Goal: Task Accomplishment & Management: Complete application form

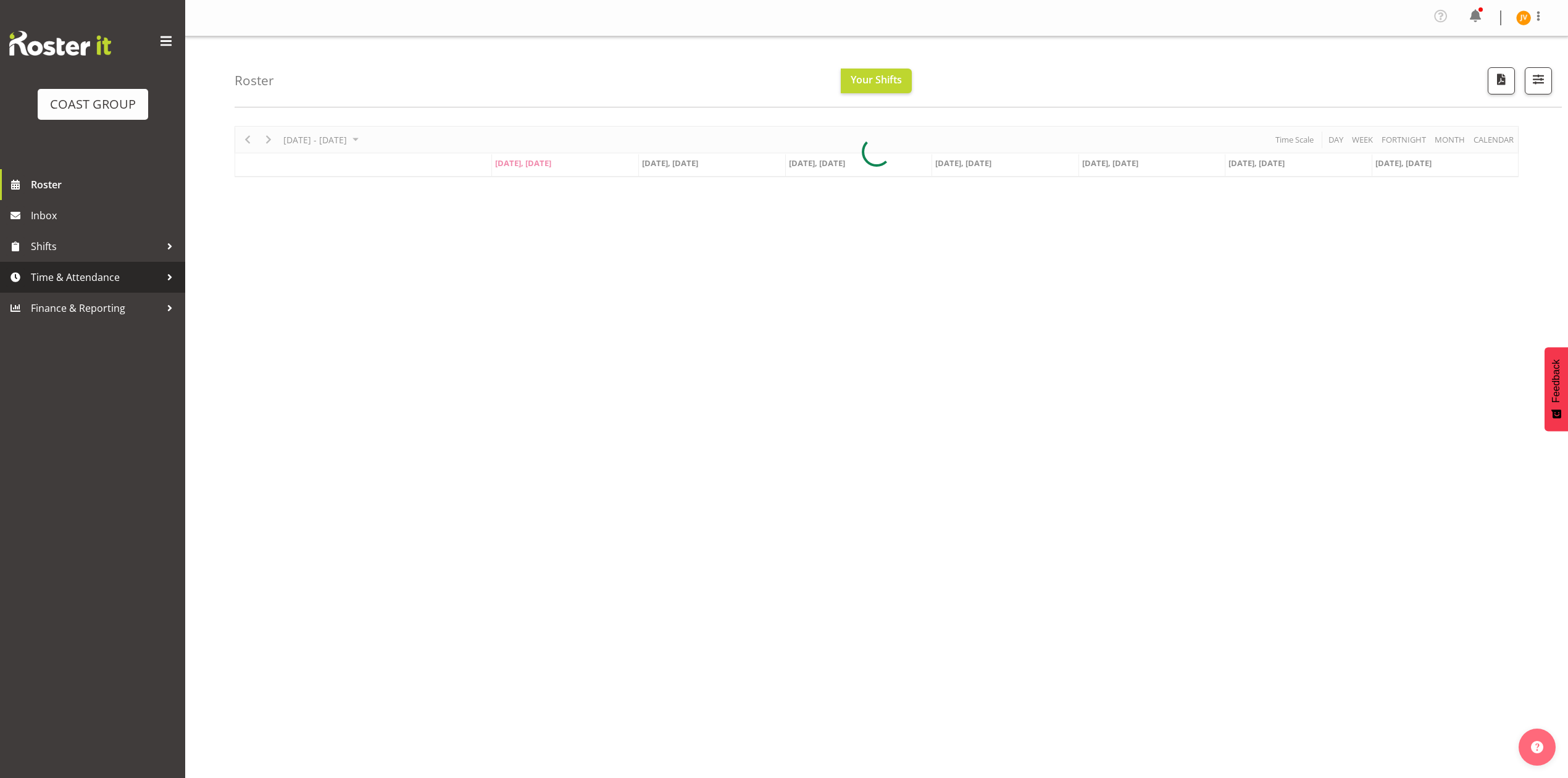
click at [96, 274] on span "Time & Attendance" at bounding box center [95, 277] width 129 height 18
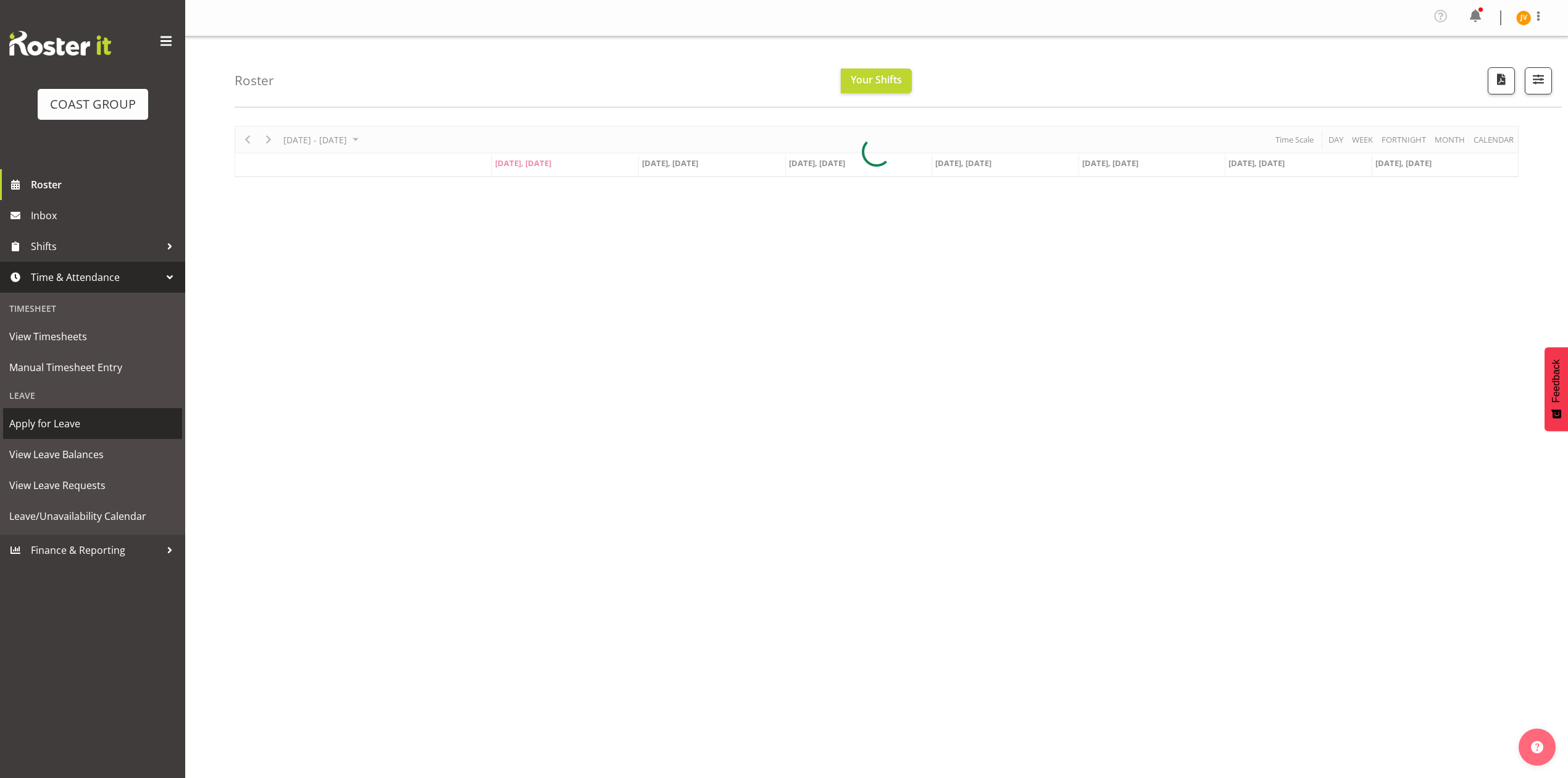
click at [58, 366] on span "Manual Timesheet Entry" at bounding box center [92, 368] width 166 height 18
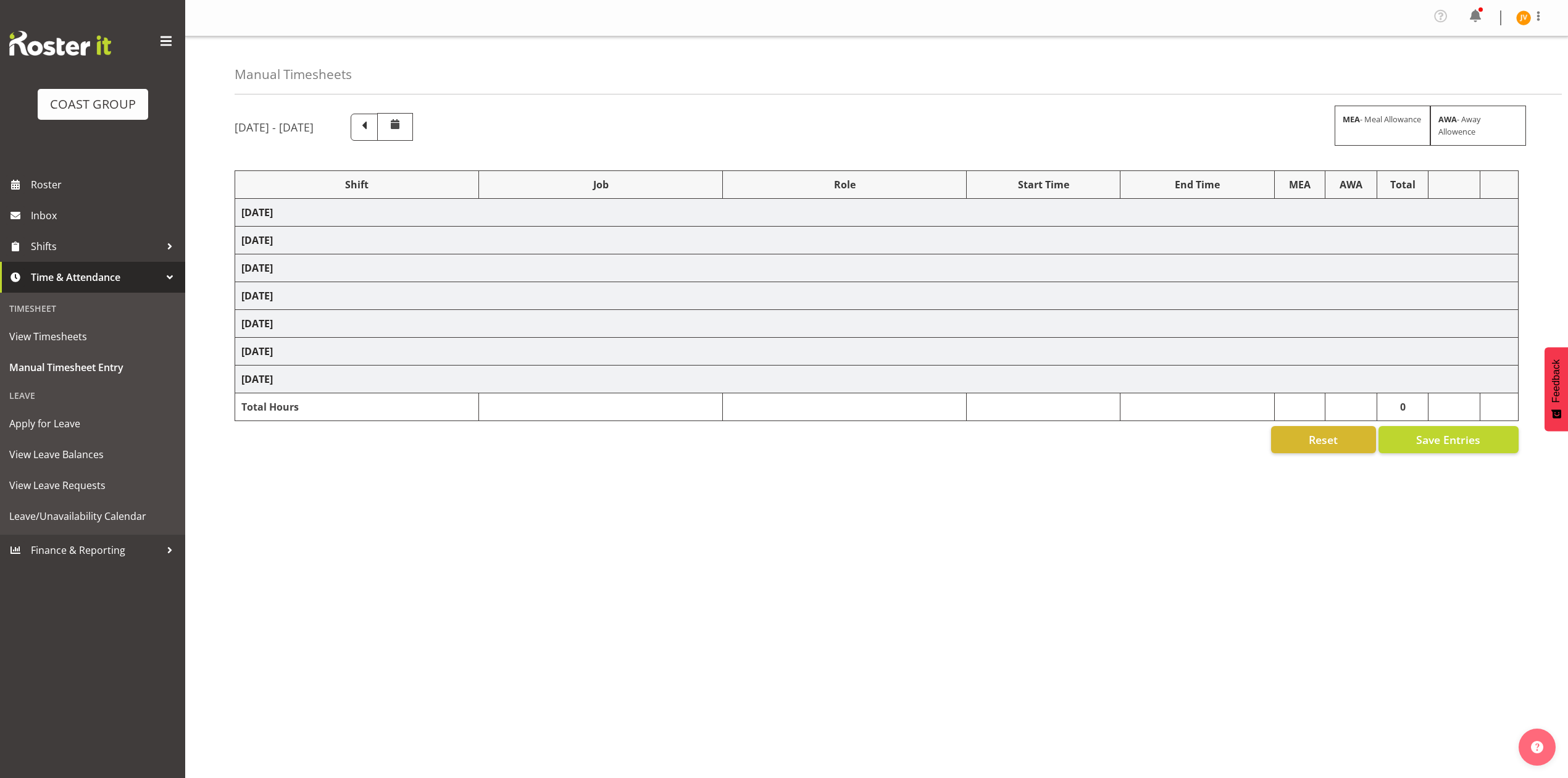
select select "1881"
select select "15"
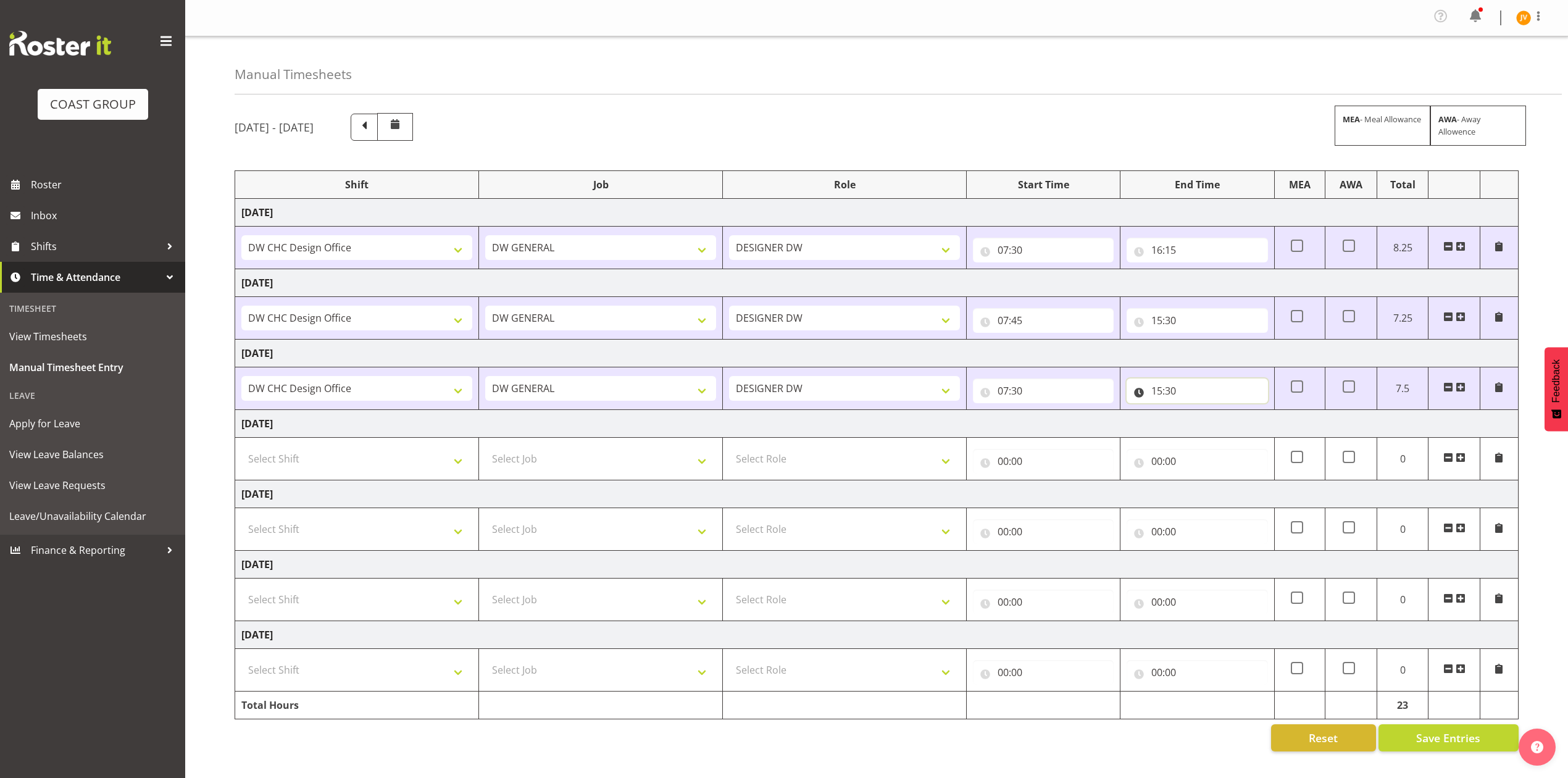
drag, startPoint x: 1174, startPoint y: 393, endPoint x: 1178, endPoint y: 403, distance: 10.8
click at [1174, 393] on input "15:30" at bounding box center [1196, 391] width 141 height 25
click at [1247, 426] on select "00 01 02 03 04 05 06 07 08 09 10 11 12 13 14 15 16 17 18 19 20 21 22 23 24 25 2…" at bounding box center [1243, 423] width 28 height 25
select select "45"
click at [1229, 414] on select "00 01 02 03 04 05 06 07 08 09 10 11 12 13 14 15 16 17 18 19 20 21 22 23 24 25 2…" at bounding box center [1243, 423] width 28 height 25
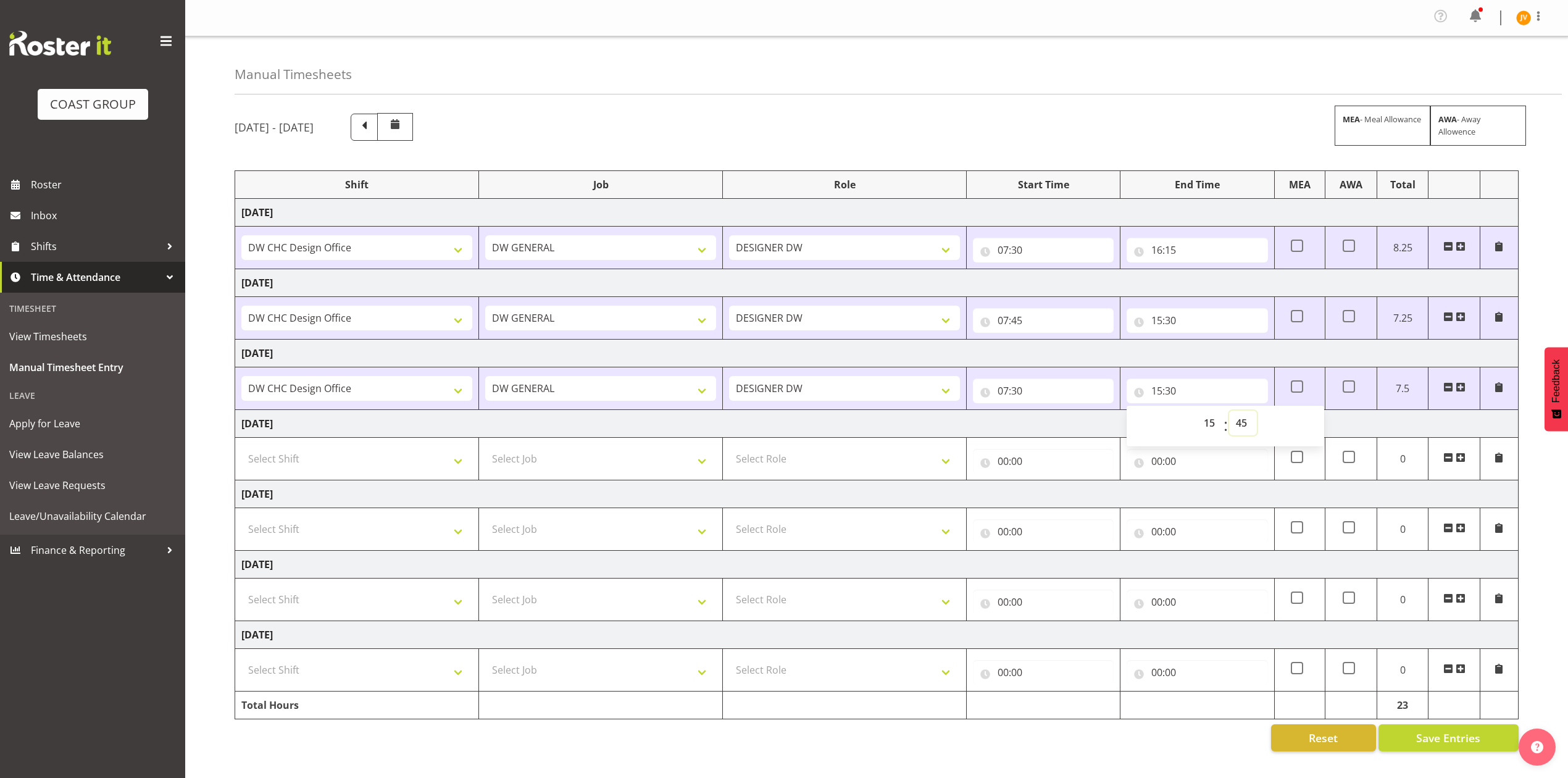
type input "15:45"
click at [353, 551] on td "Select Shift DW CHC Design Office DW CHC General Work Aug DW CHC General Work D…" at bounding box center [357, 530] width 244 height 43
click at [388, 541] on select "Select Shift DW CHC Design Office DW CHC General Work Aug DW CHC General Work D…" at bounding box center [357, 529] width 231 height 25
select select "1512"
click at [241, 521] on select "Select Shift DW CHC Design Office DW CHC General Work Aug DW CHC General Work D…" at bounding box center [357, 529] width 231 height 25
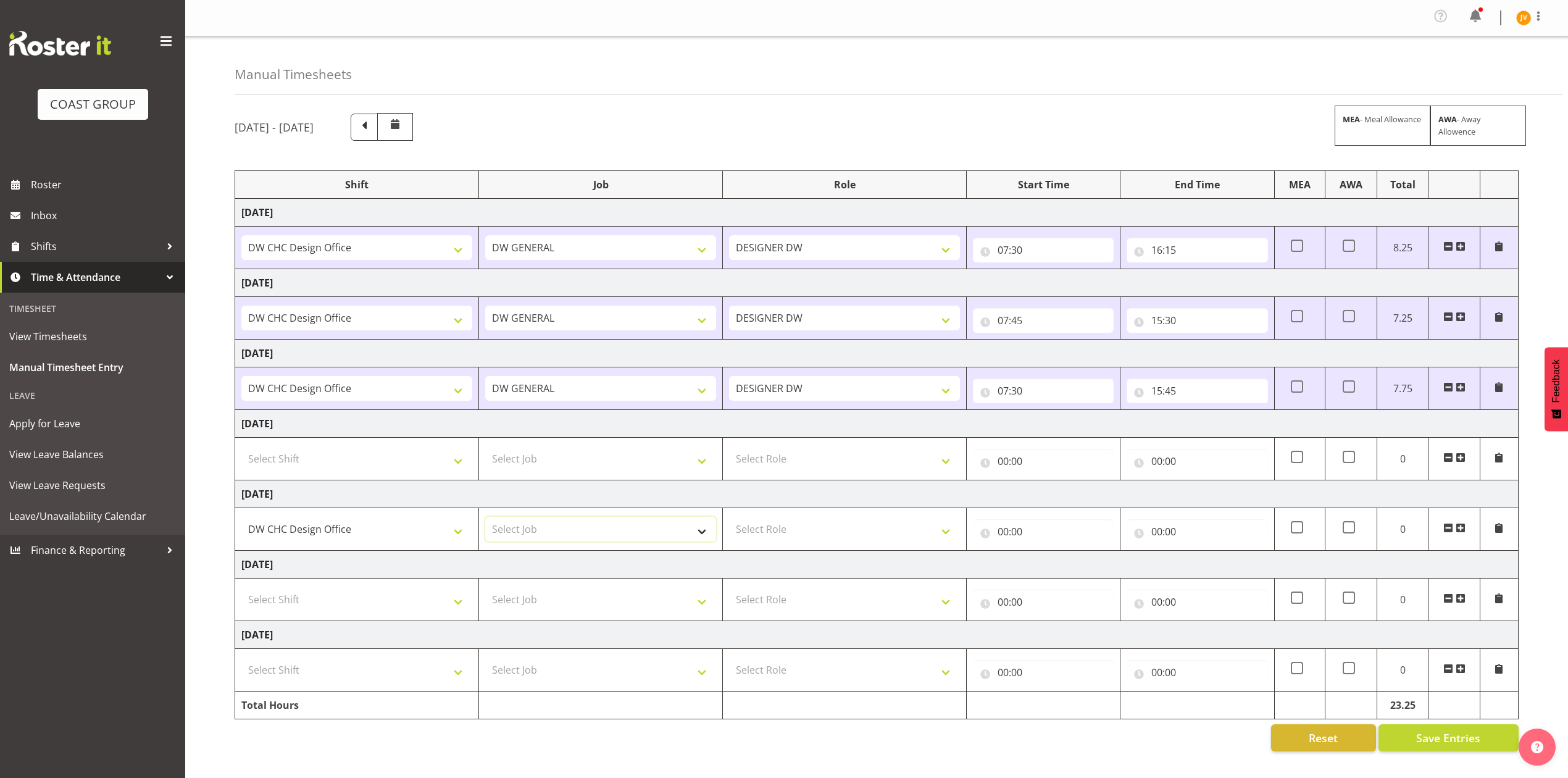
click at [544, 537] on select "Select Job 1 Carlton Events 1 [PERSON_NAME][GEOGRAPHIC_DATA] 1 [PERSON_NAME][GE…" at bounding box center [601, 529] width 231 height 25
click at [485, 521] on select "Select Job 1 Carlton Events 1 [PERSON_NAME][GEOGRAPHIC_DATA] 1 [PERSON_NAME][GE…" at bounding box center [601, 529] width 231 height 25
click at [532, 526] on select "1 Carlton Events 1 [PERSON_NAME] 1 [PERSON_NAME][GEOGRAPHIC_DATA] 1 EHS WAREHOU…" at bounding box center [601, 529] width 231 height 25
select select "1881"
click at [485, 521] on select "1 Carlton Events 1 [PERSON_NAME] 1 [PERSON_NAME][GEOGRAPHIC_DATA] 1 EHS WAREHOU…" at bounding box center [601, 529] width 231 height 25
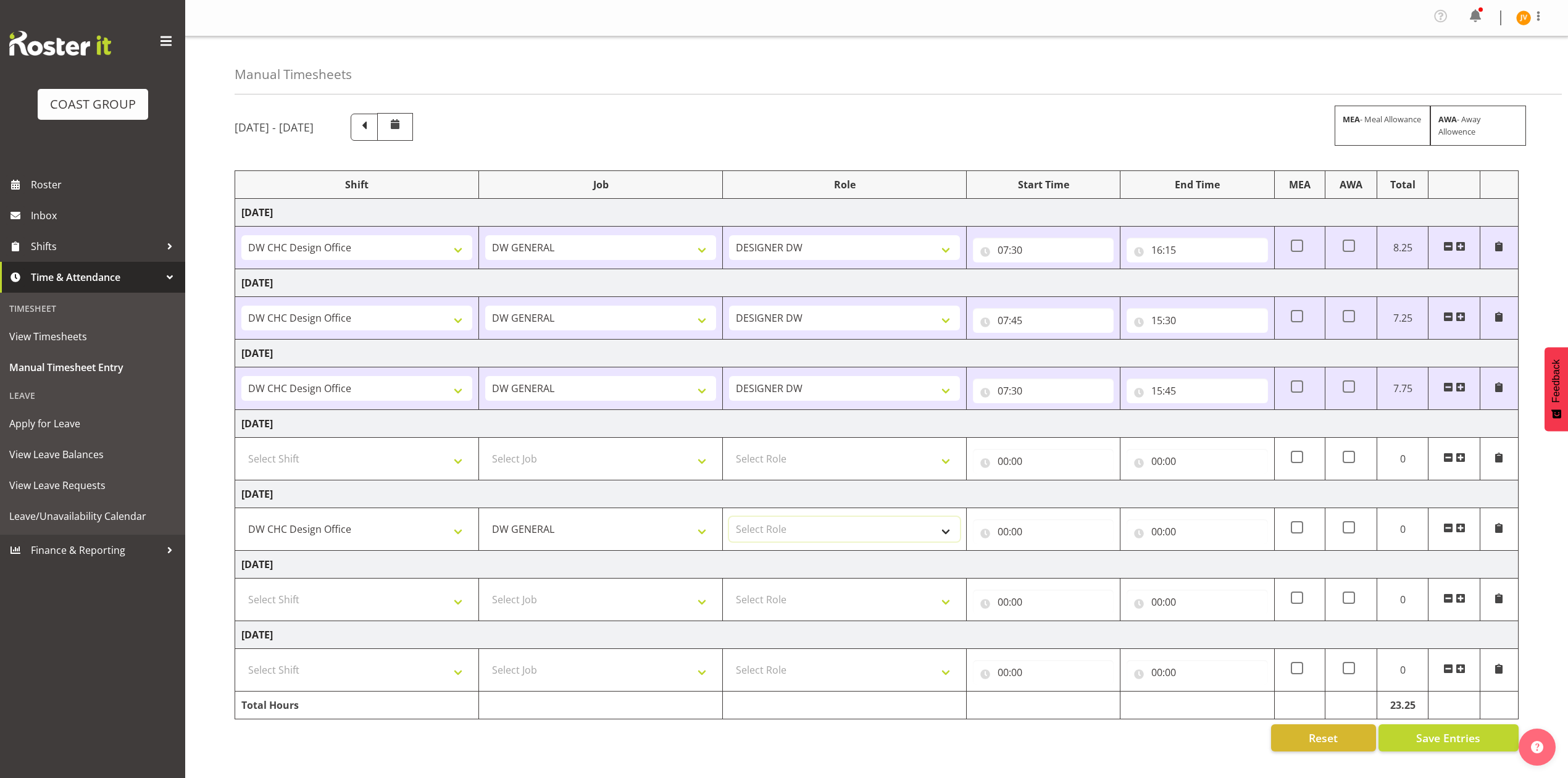
click at [777, 527] on select "Select Role DESIGNER [PERSON_NAME]" at bounding box center [845, 529] width 231 height 25
select select "221"
click at [729, 521] on select "Select Role DESIGNER [PERSON_NAME]" at bounding box center [845, 529] width 231 height 25
click at [1004, 534] on input "00:00" at bounding box center [1043, 532] width 141 height 25
click at [1058, 569] on select "00 01 02 03 04 05 06 07 08 09 10 11 12 13 14 15 16 17 18 19 20 21 22 23" at bounding box center [1057, 564] width 28 height 25
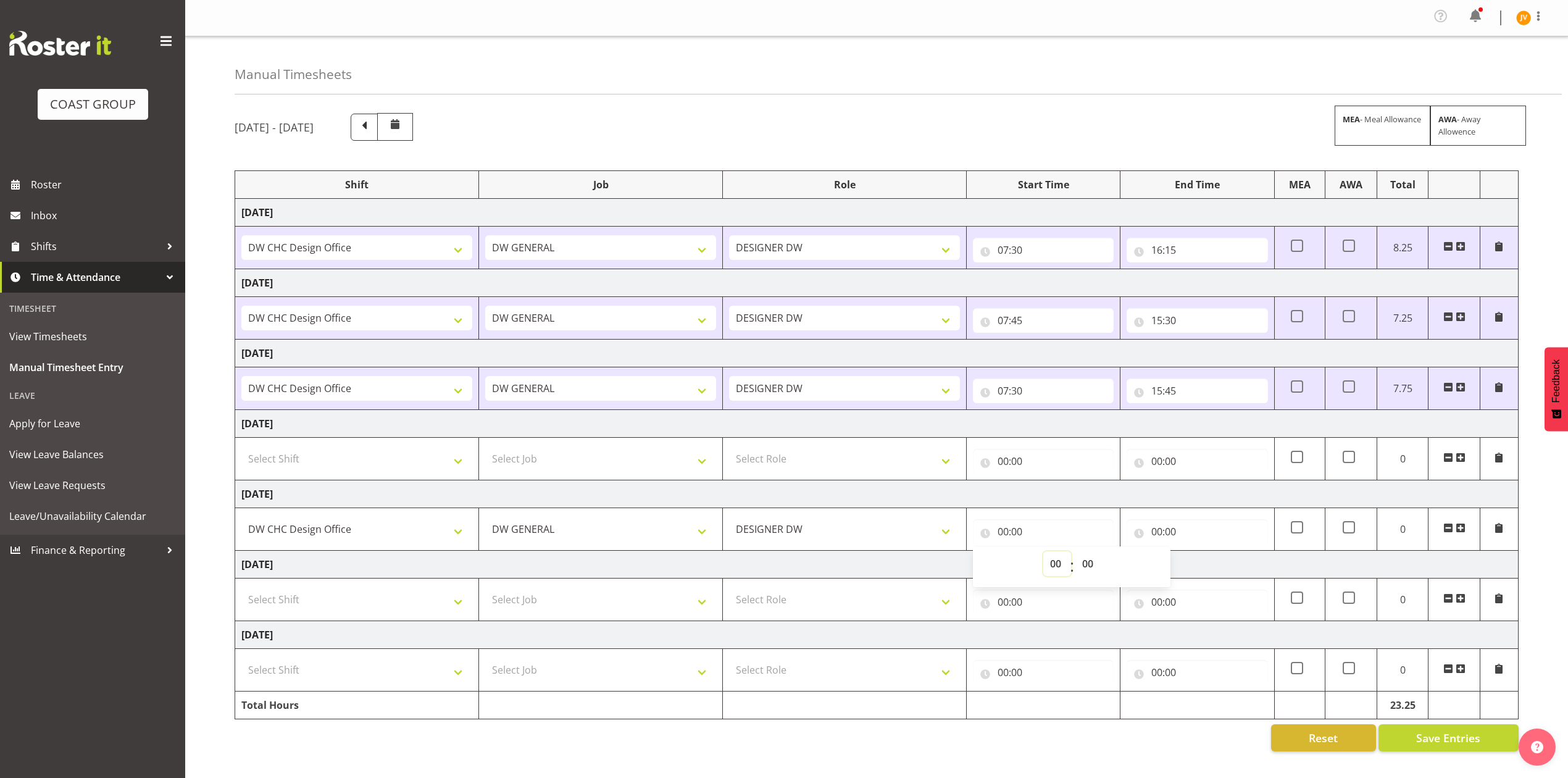
select select "14"
click at [1043, 555] on select "00 01 02 03 04 05 06 07 08 09 10 11 12 13 14 15 16 17 18 19 20 21 22 23" at bounding box center [1057, 564] width 28 height 25
type input "14:00"
click at [1157, 535] on input "00:00" at bounding box center [1196, 532] width 141 height 25
click at [1210, 565] on select "00 01 02 03 04 05 06 07 08 09 10 11 12 13 14 15 16 17 18 19 20 21 22 23" at bounding box center [1211, 564] width 28 height 25
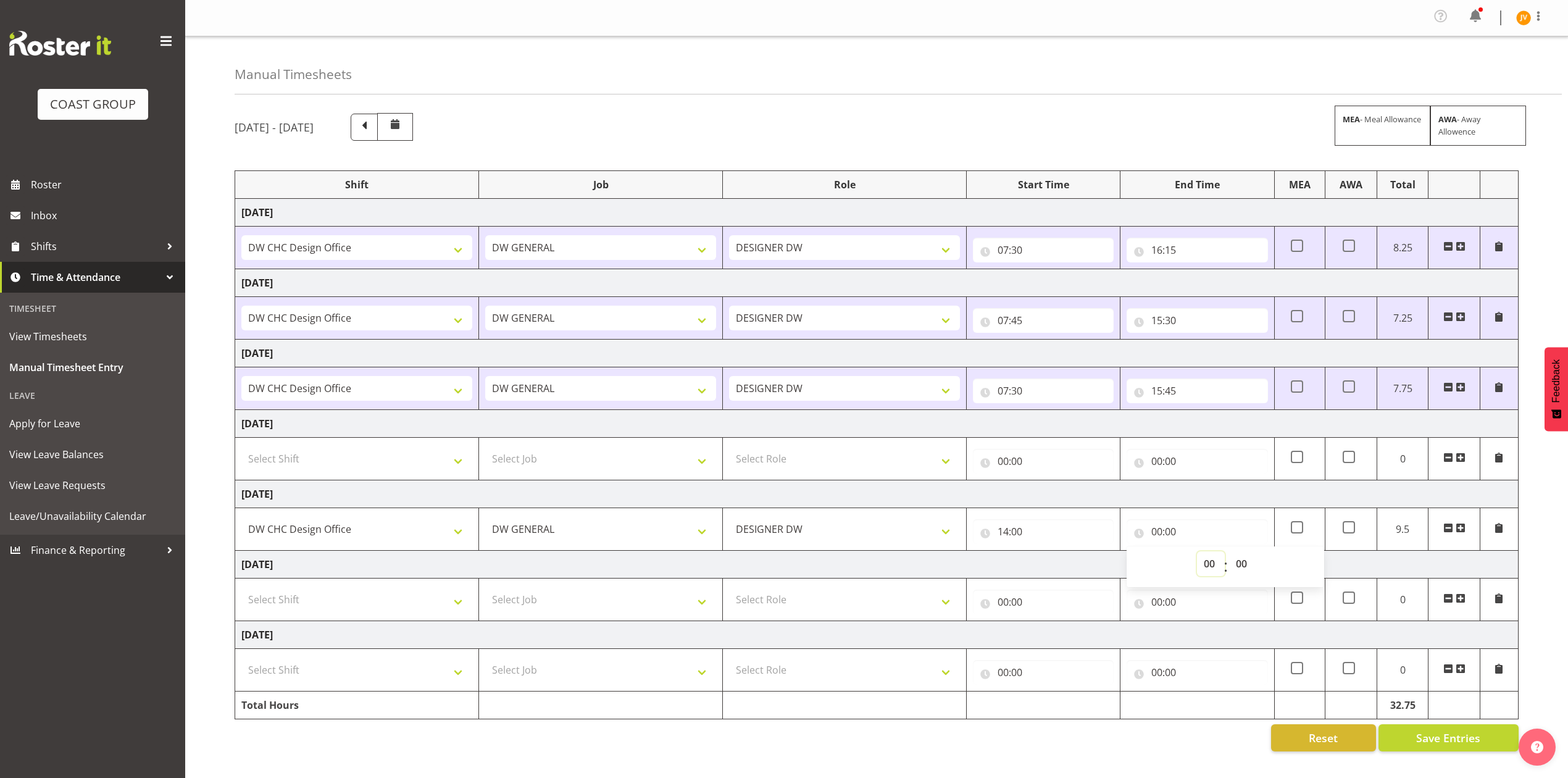
select select "20"
click at [1197, 555] on select "00 01 02 03 04 05 06 07 08 09 10 11 12 13 14 15 16 17 18 19 20 21 22 23" at bounding box center [1211, 564] width 28 height 25
type input "20:00"
click at [1240, 569] on select "00 01 02 03 04 05 06 07 08 09 10 11 12 13 14 15 16 17 18 19 20 21 22 23 24 25 2…" at bounding box center [1243, 564] width 28 height 25
select select "30"
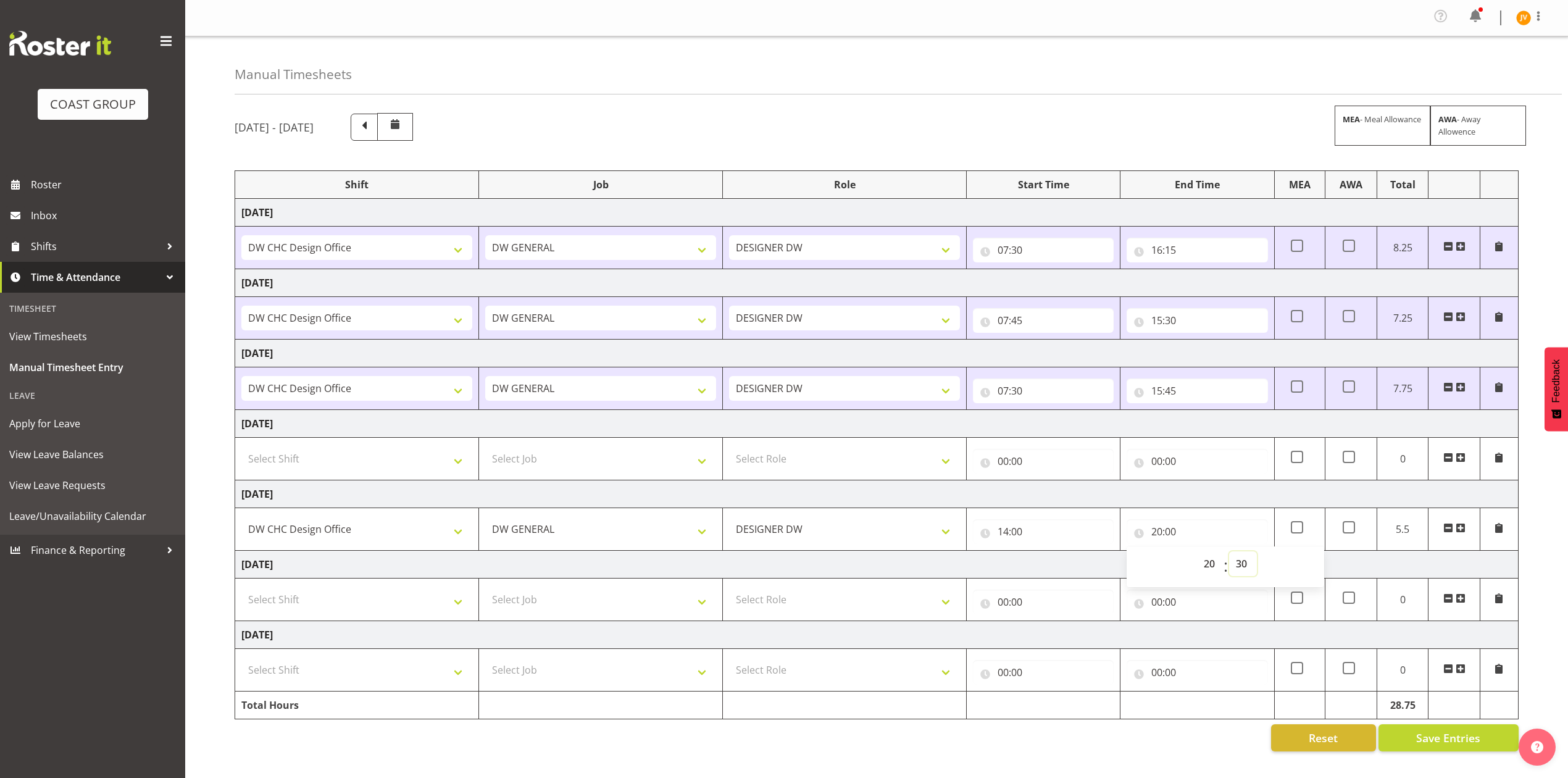
click at [1229, 555] on select "00 01 02 03 04 05 06 07 08 09 10 11 12 13 14 15 16 17 18 19 20 21 22 23 24 25 2…" at bounding box center [1243, 564] width 28 height 25
type input "20:30"
click at [1341, 499] on td "[DATE]" at bounding box center [877, 494] width 1284 height 28
click at [400, 593] on select "Select Shift DW CHC Design Office DW CHC General Work Aug DW CHC General Work D…" at bounding box center [357, 600] width 231 height 25
select select "1512"
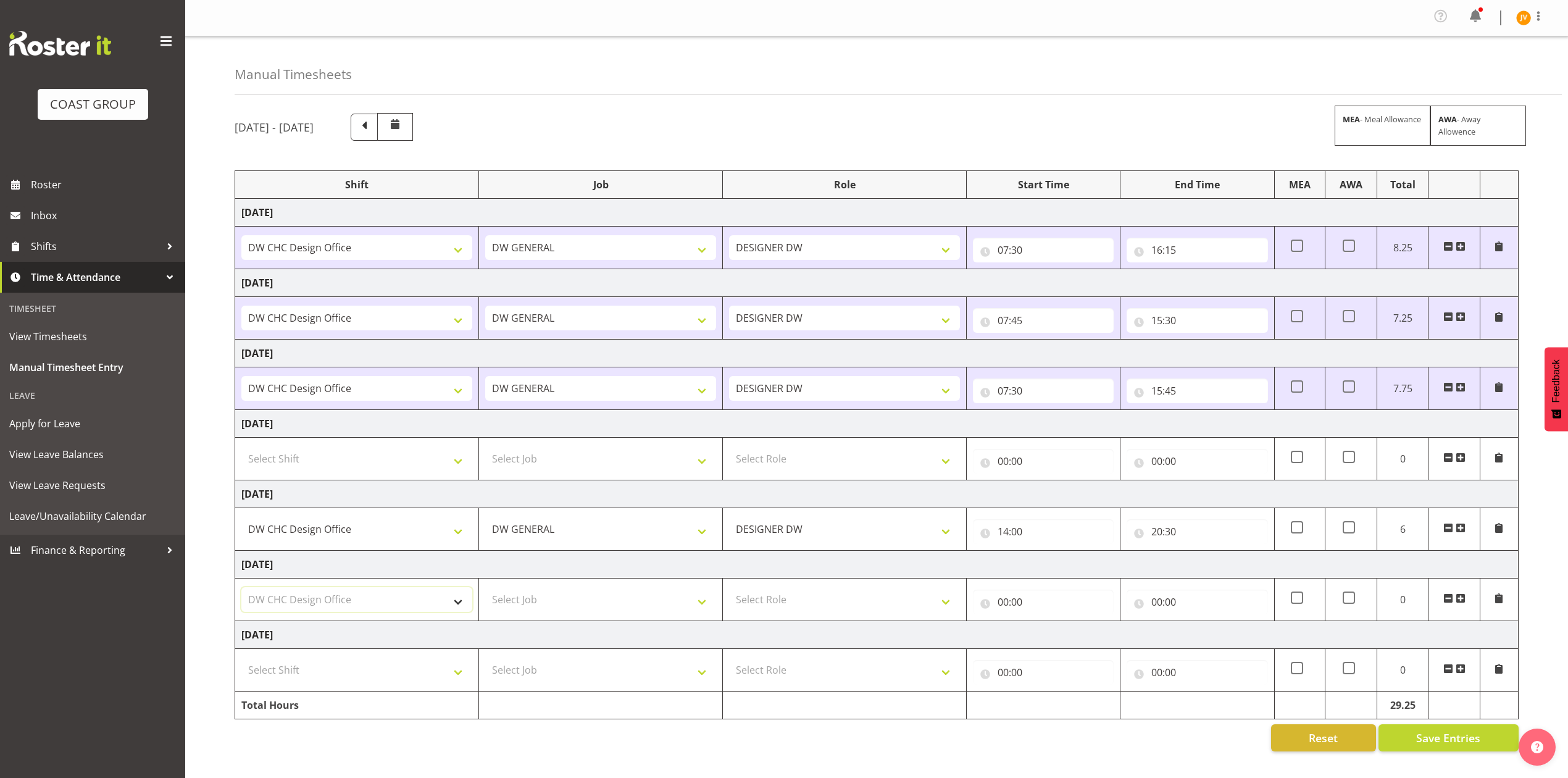
click at [241, 592] on select "Select Shift DW CHC Design Office DW CHC General Work Aug DW CHC General Work D…" at bounding box center [357, 600] width 231 height 25
click at [574, 598] on select "Select Job 1 Carlton Events 1 [PERSON_NAME][GEOGRAPHIC_DATA] 1 [PERSON_NAME][GE…" at bounding box center [601, 600] width 231 height 25
select select "1881"
click at [485, 592] on select "Select Job 1 Carlton Events 1 [PERSON_NAME][GEOGRAPHIC_DATA] 1 [PERSON_NAME][GE…" at bounding box center [601, 600] width 231 height 25
click at [764, 607] on select "Select Role DESIGNER [PERSON_NAME]" at bounding box center [845, 600] width 231 height 25
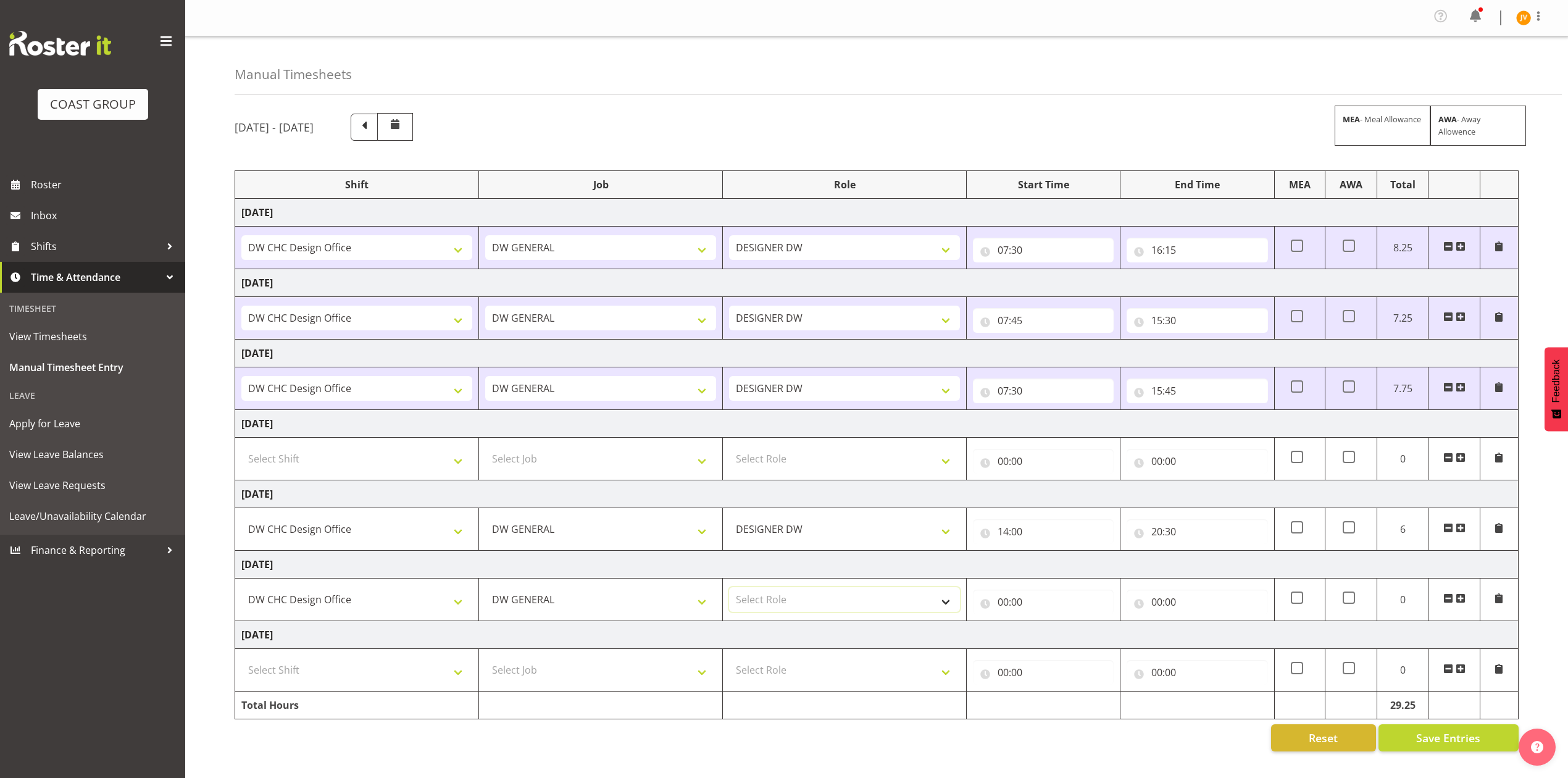
select select "221"
click at [729, 592] on select "Select Role DESIGNER [PERSON_NAME]" at bounding box center [845, 600] width 231 height 25
click at [1001, 607] on input "00:00" at bounding box center [1043, 602] width 141 height 25
click at [1060, 637] on select "00 01 02 03 04 05 06 07 08 09 10 11 12 13 14 15 16 17 18 19 20 21 22 23" at bounding box center [1057, 634] width 28 height 25
select select "7"
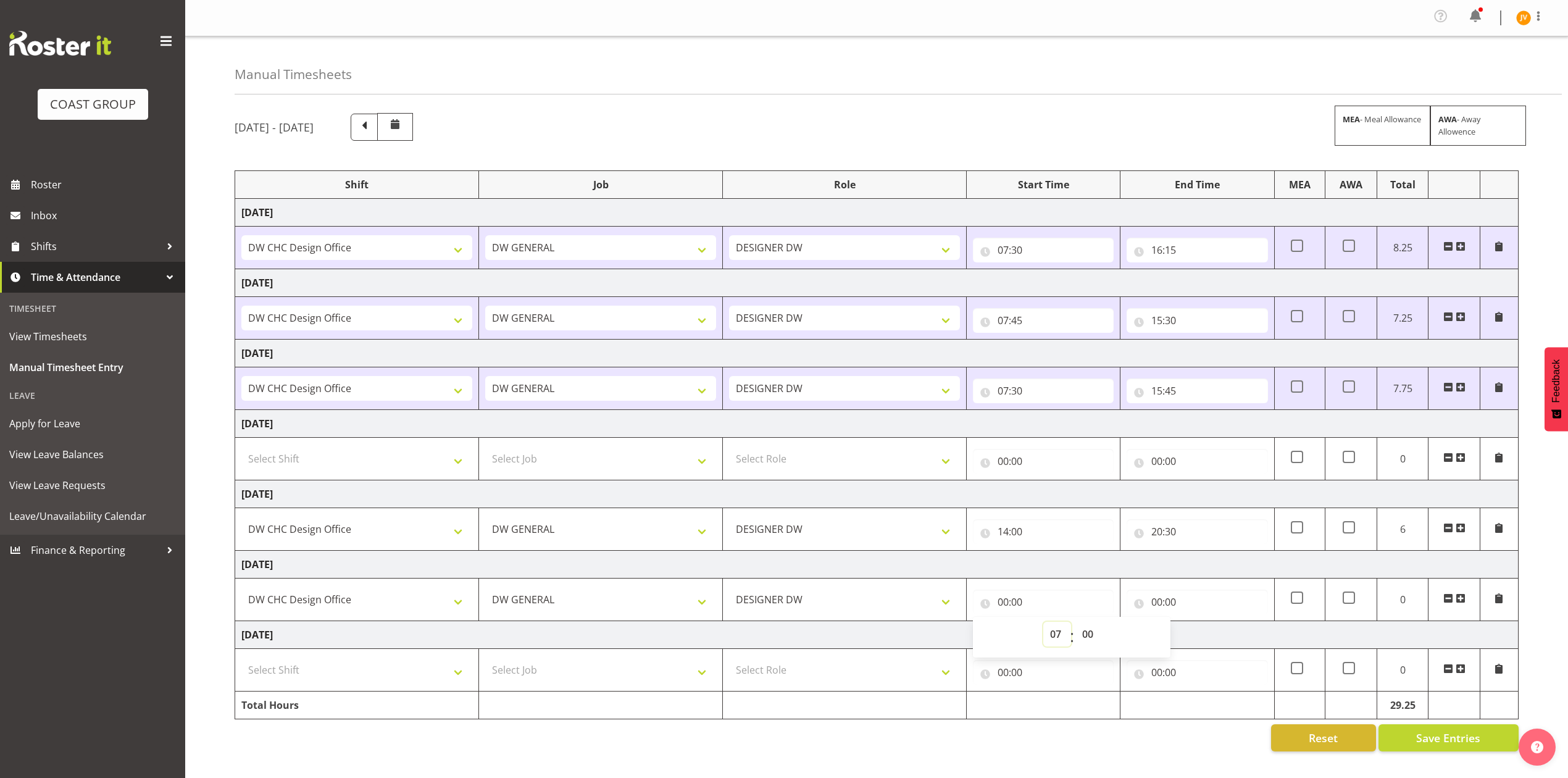
click at [1043, 626] on select "00 01 02 03 04 05 06 07 08 09 10 11 12 13 14 15 16 17 18 19 20 21 22 23" at bounding box center [1057, 634] width 28 height 25
type input "07:00"
click at [1087, 640] on select "00 01 02 03 04 05 06 07 08 09 10 11 12 13 14 15 16 17 18 19 20 21 22 23 24 25 2…" at bounding box center [1089, 634] width 28 height 25
click at [1057, 639] on select "00 01 02 03 04 05 06 07 08 09 10 11 12 13 14 15 16 17 18 19 20 21 22 23" at bounding box center [1057, 634] width 28 height 25
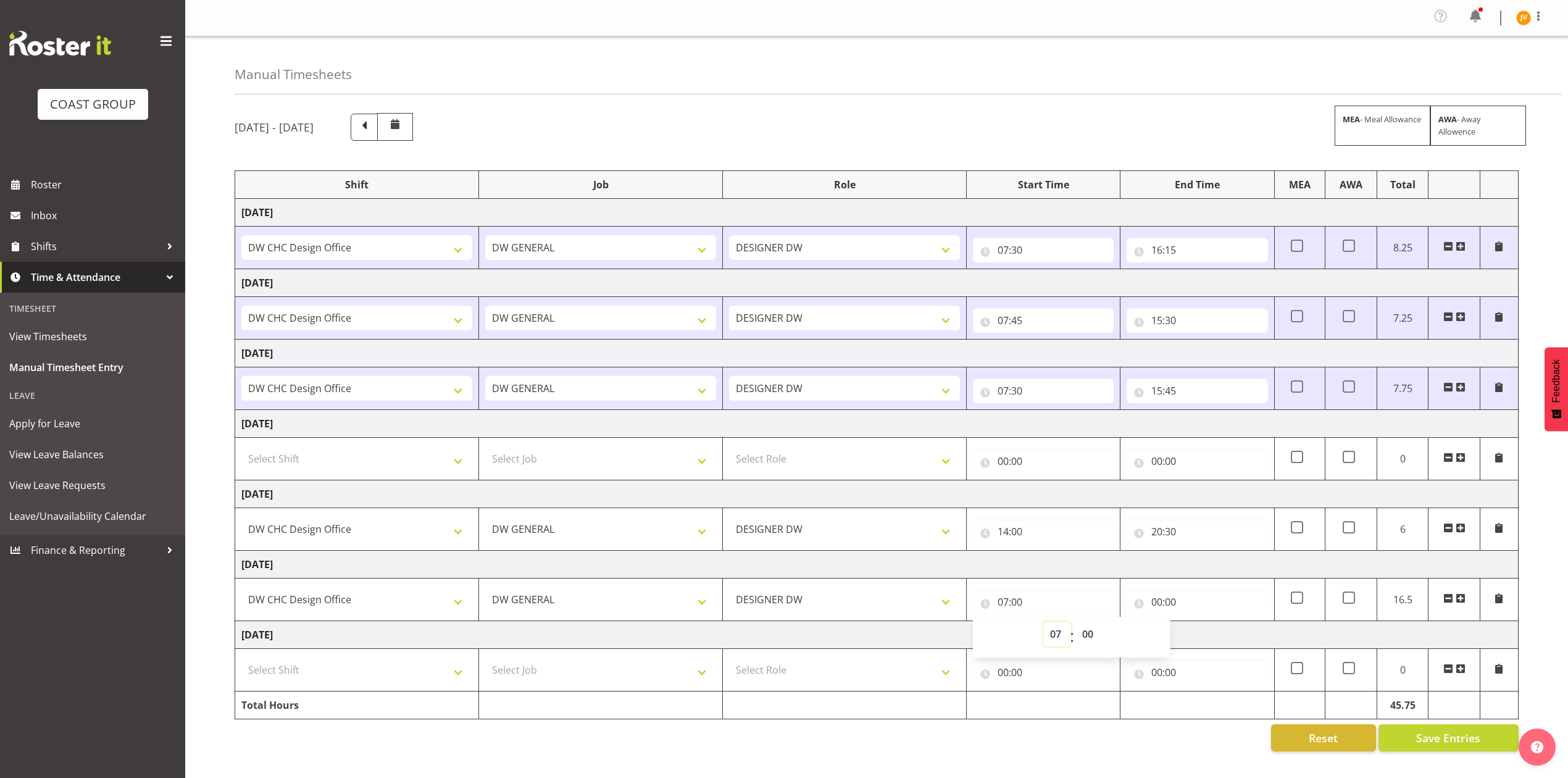
click at [1057, 639] on select "00 01 02 03 04 05 06 07 08 09 10 11 12 13 14 15 16 17 18 19 20 21 22 23" at bounding box center [1057, 634] width 28 height 25
select select "8"
click at [1043, 626] on select "00 01 02 03 04 05 06 07 08 09 10 11 12 13 14 15 16 17 18 19 20 21 22 23" at bounding box center [1057, 634] width 28 height 25
type input "08:00"
click at [1161, 604] on input "00:00" at bounding box center [1196, 602] width 141 height 25
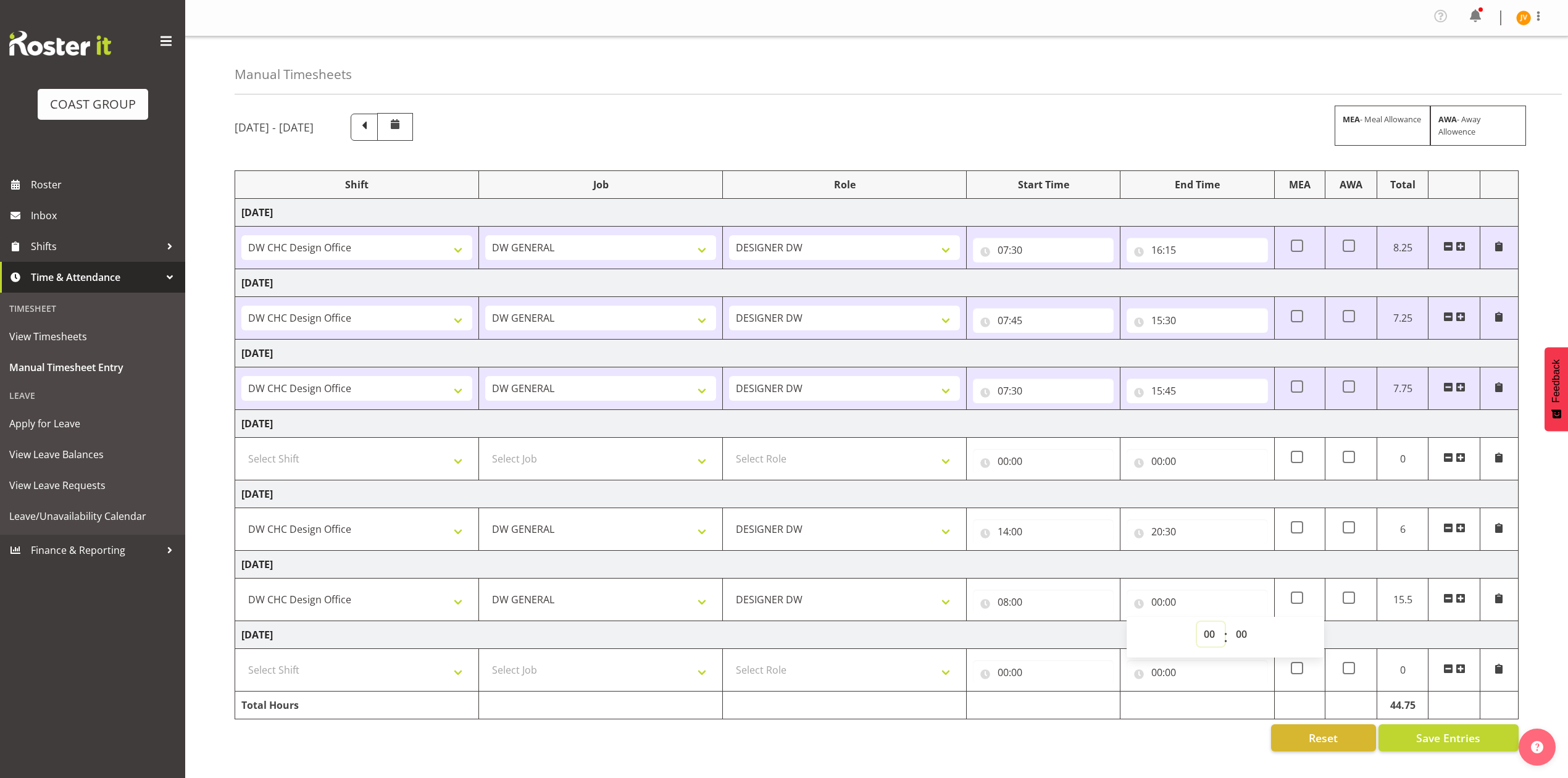
click at [1215, 638] on select "00 01 02 03 04 05 06 07 08 09 10 11 12 13 14 15 16 17 18 19 20 21 22 23" at bounding box center [1211, 634] width 28 height 25
select select "16"
click at [1197, 626] on select "00 01 02 03 04 05 06 07 08 09 10 11 12 13 14 15 16 17 18 19 20 21 22 23" at bounding box center [1211, 634] width 28 height 25
type input "16:00"
click at [1240, 642] on select "00 01 02 03 04 05 06 07 08 09 10 11 12 13 14 15 16 17 18 19 20 21 22 23 24 25 2…" at bounding box center [1243, 634] width 28 height 25
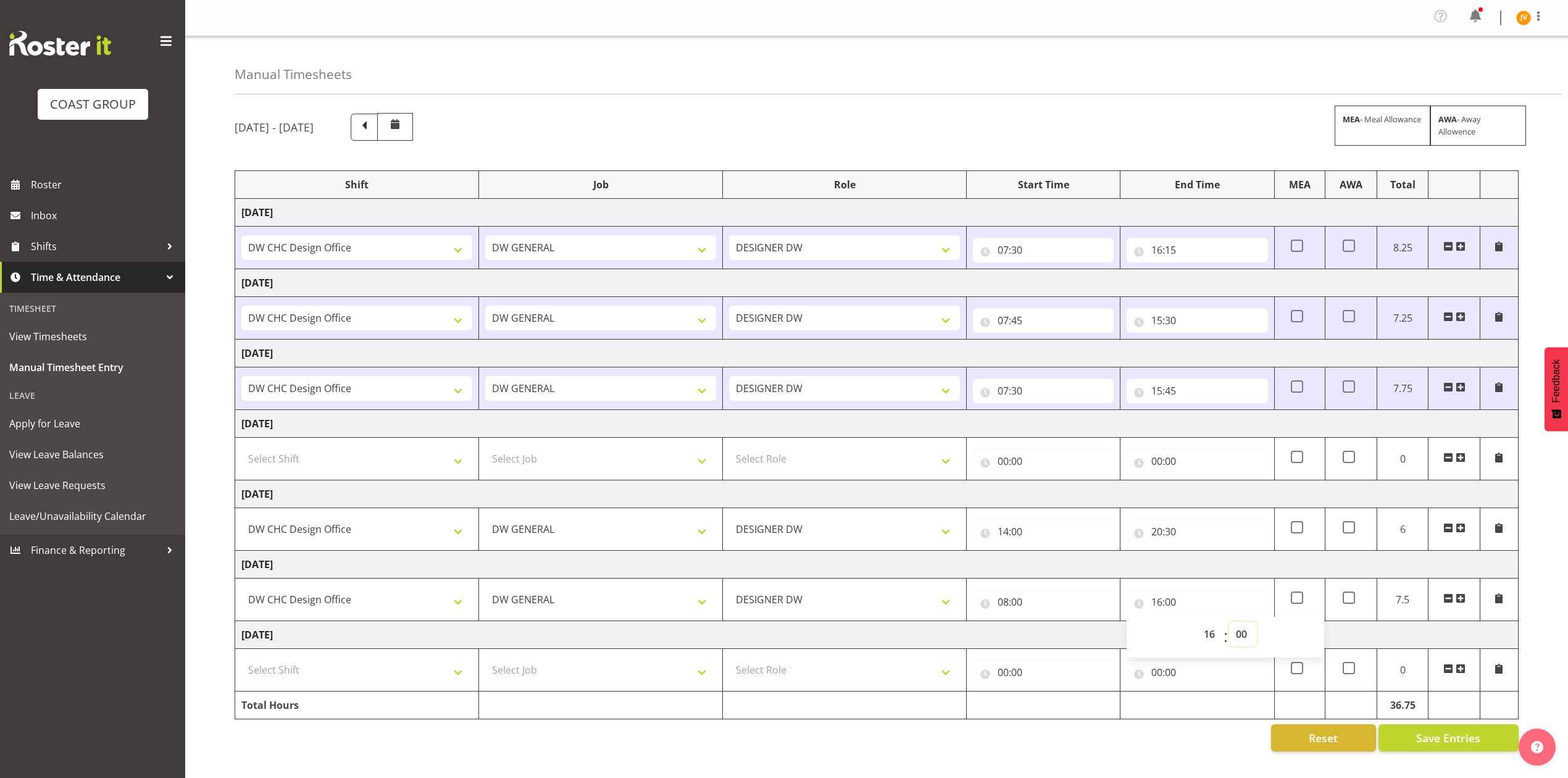
select select "45"
click at [1229, 626] on select "00 01 02 03 04 05 06 07 08 09 10 11 12 13 14 15 16 17 18 19 20 21 22 23 24 25 2…" at bounding box center [1243, 634] width 28 height 25
type input "16:45"
click at [452, 682] on select "Select Shift DW CHC Design Office DW CHC General Work Aug DW CHC General Work D…" at bounding box center [357, 670] width 231 height 25
select select "1512"
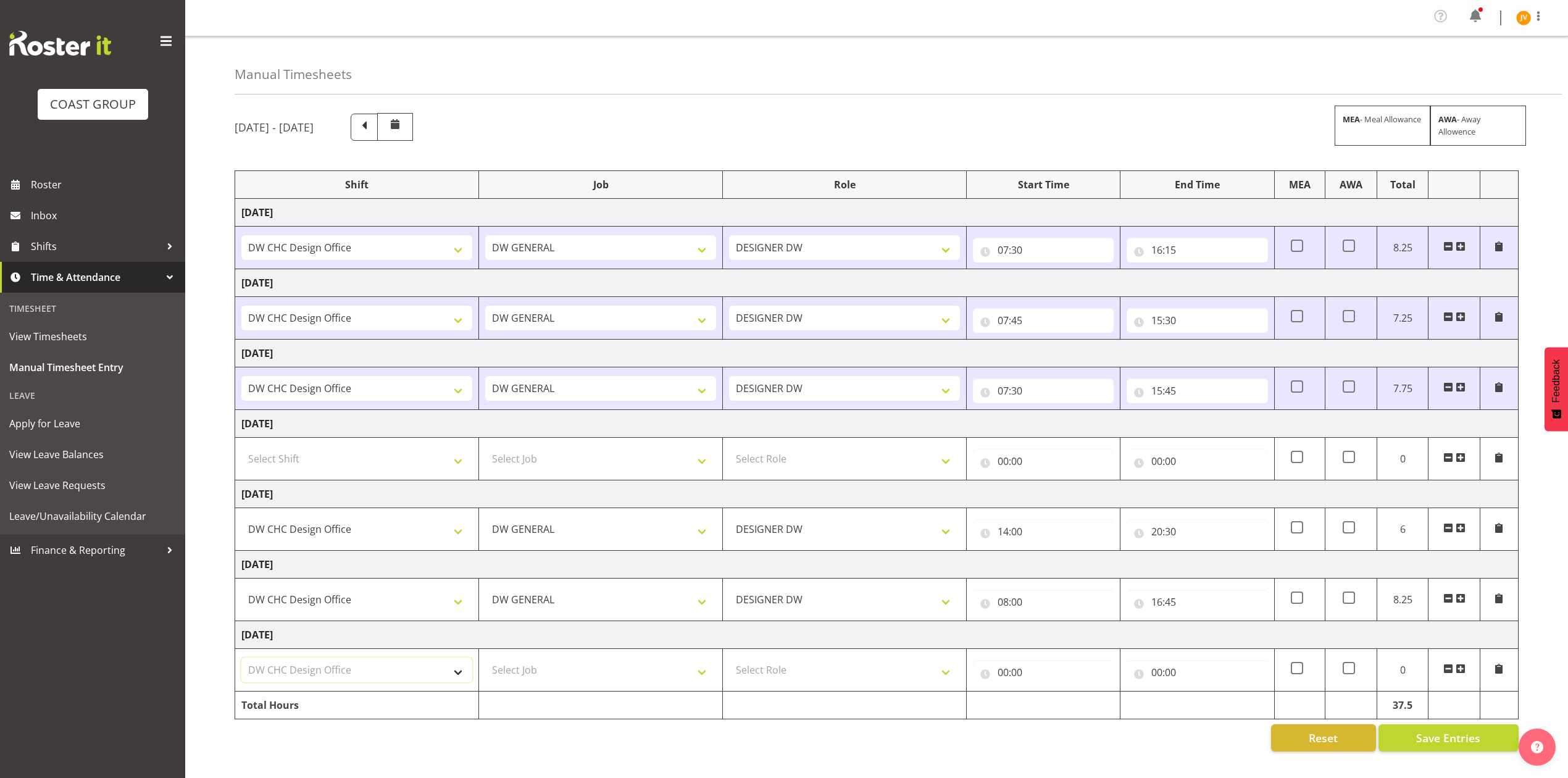
click at [241, 662] on select "Select Shift DW CHC Design Office DW CHC General Work Aug DW CHC General Work D…" at bounding box center [357, 670] width 231 height 25
click at [1437, 742] on span "Save Entries" at bounding box center [1449, 738] width 64 height 16
select select
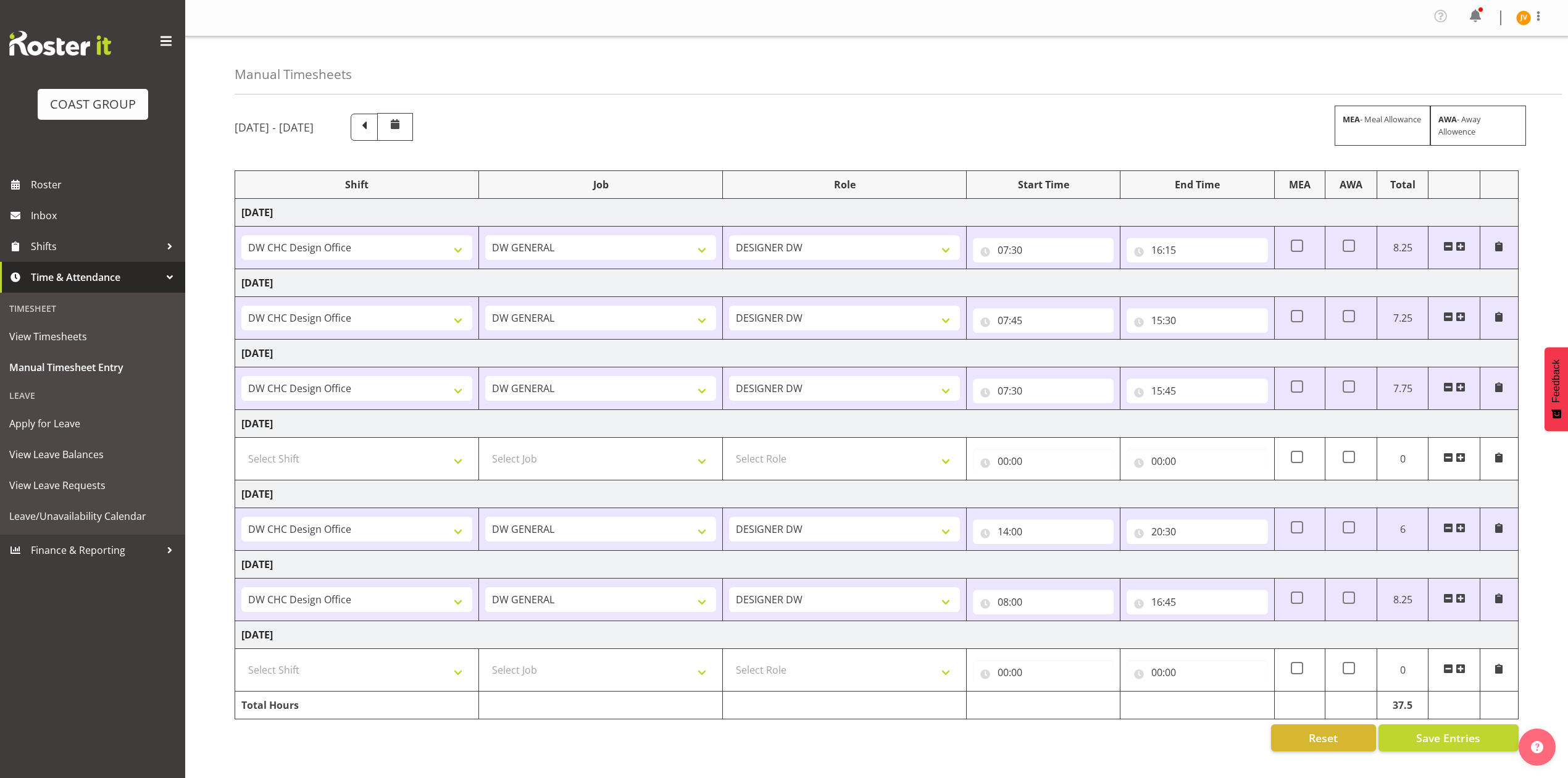
click at [779, 119] on div "[DATE] - [DATE] MEA - Meal Allowance AWA - Away Allowence" at bounding box center [877, 127] width 1284 height 28
